Goal: Navigation & Orientation: Understand site structure

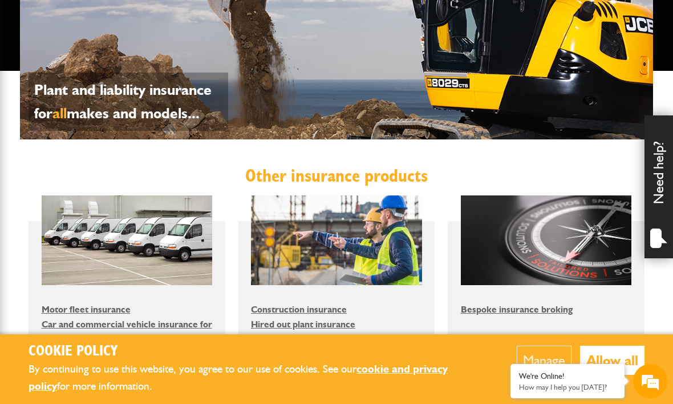
scroll to position [548, 0]
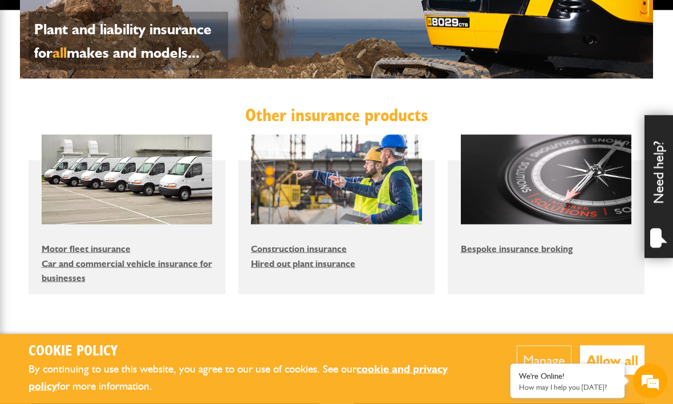
click at [641, 374] on button "Allow all" at bounding box center [612, 359] width 64 height 29
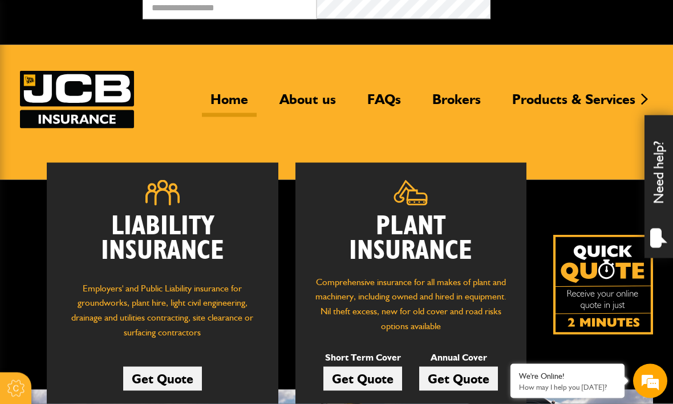
scroll to position [0, 0]
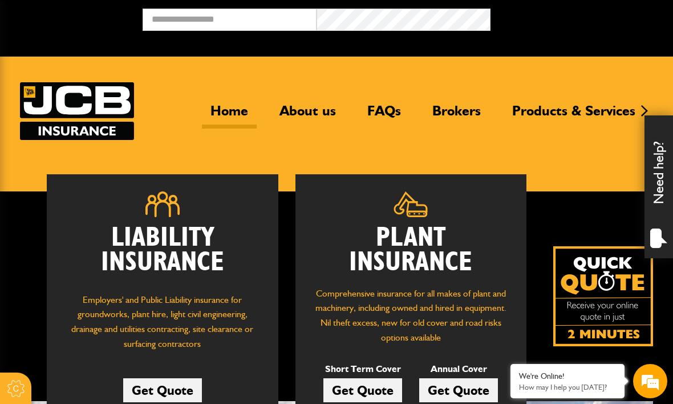
click at [316, 103] on link "About us" at bounding box center [308, 115] width 74 height 26
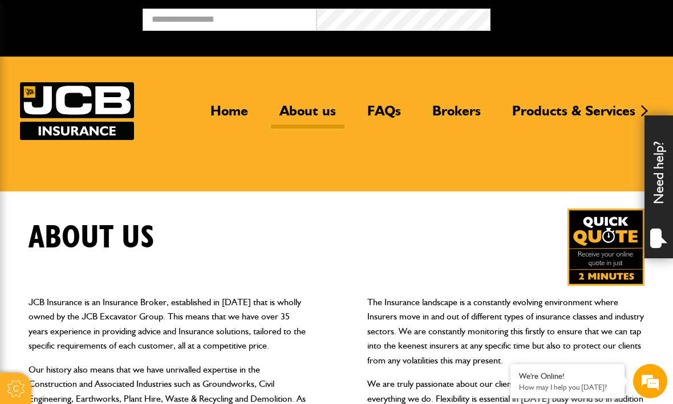
click at [465, 110] on link "Brokers" at bounding box center [457, 115] width 66 height 26
